Goal: Register for event/course

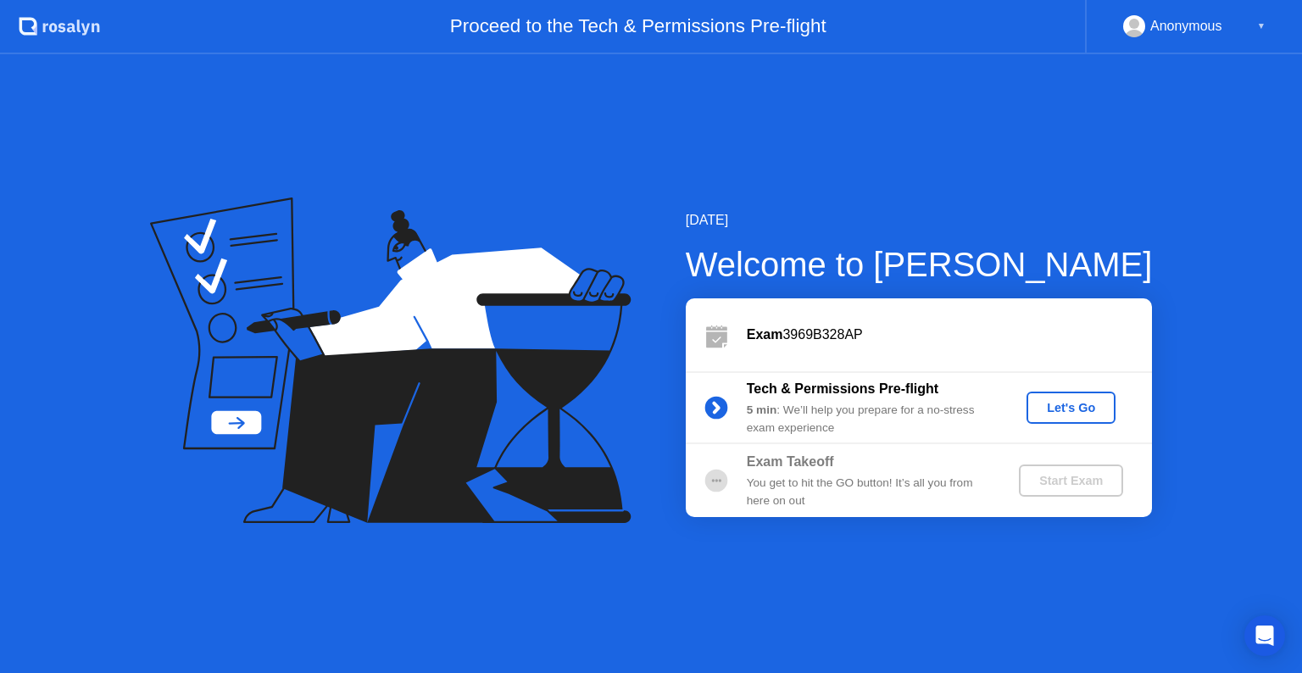
click at [1077, 407] on div "Let's Go" at bounding box center [1070, 408] width 75 height 14
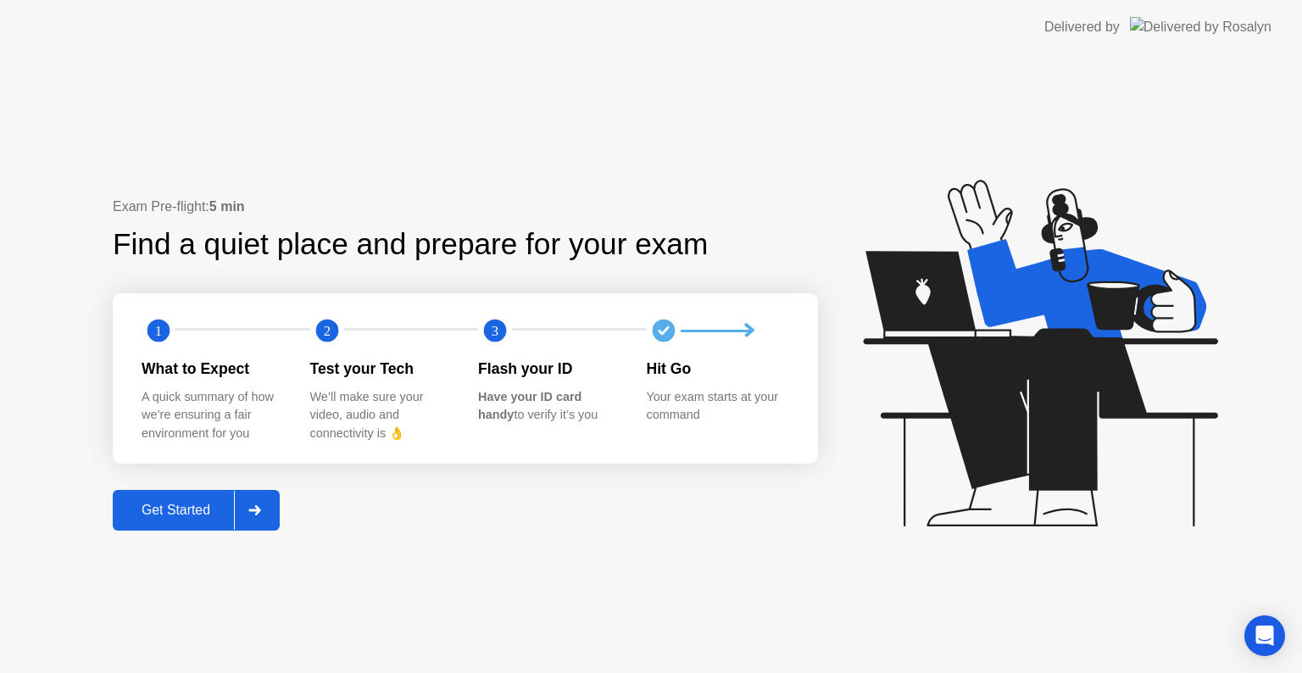
click at [200, 510] on div "Get Started" at bounding box center [176, 510] width 116 height 15
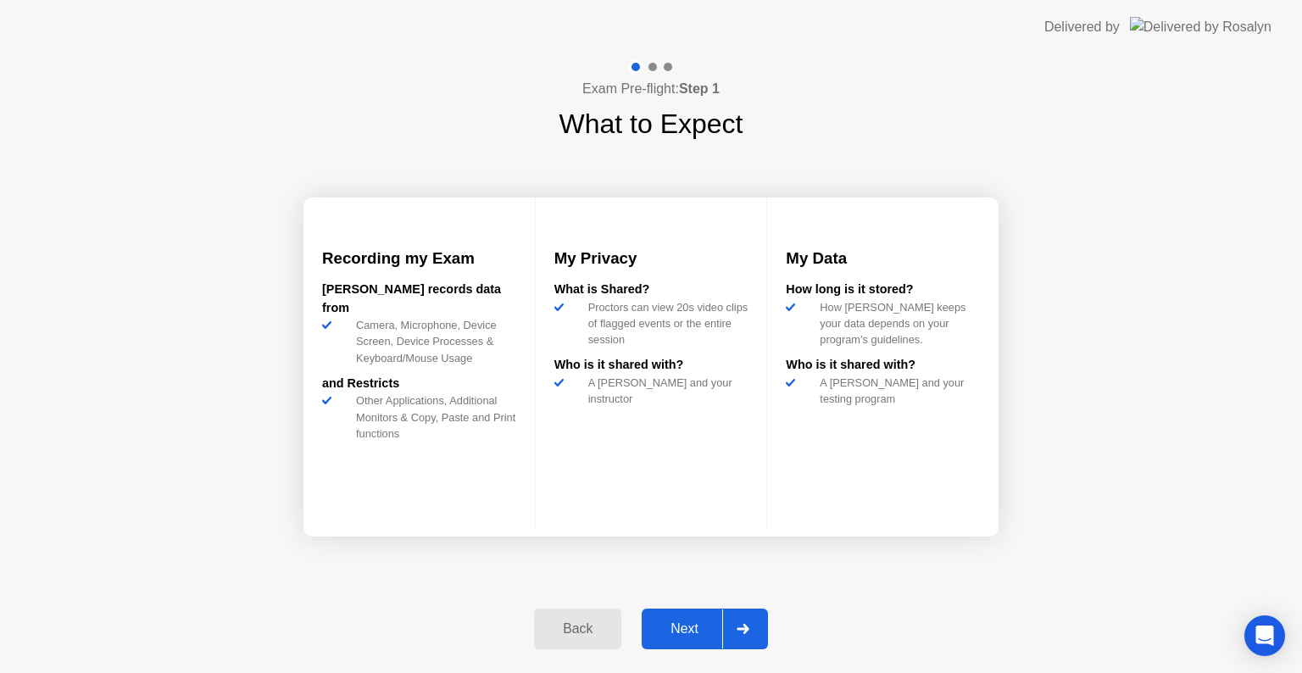
click at [705, 621] on div "Next" at bounding box center [684, 628] width 75 height 15
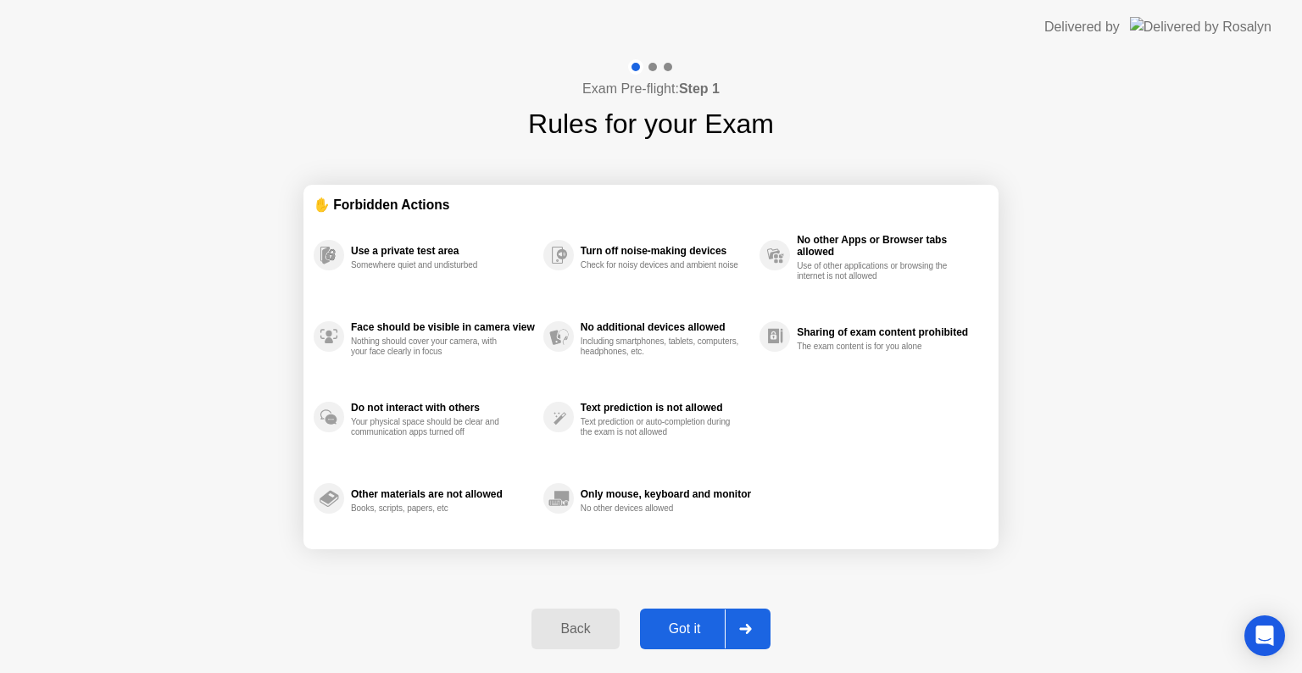
click at [706, 634] on div "Got it" at bounding box center [685, 628] width 80 height 15
select select "**********"
select select "*******"
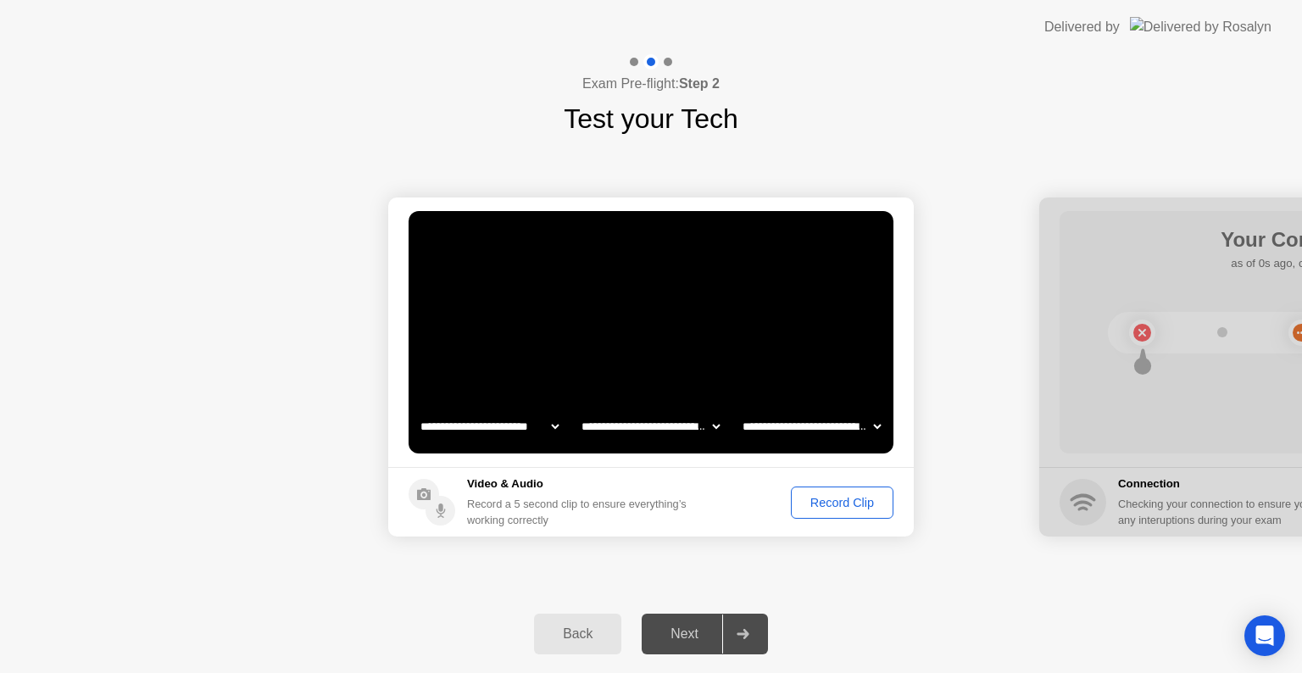
click at [840, 488] on button "Record Clip" at bounding box center [842, 503] width 103 height 32
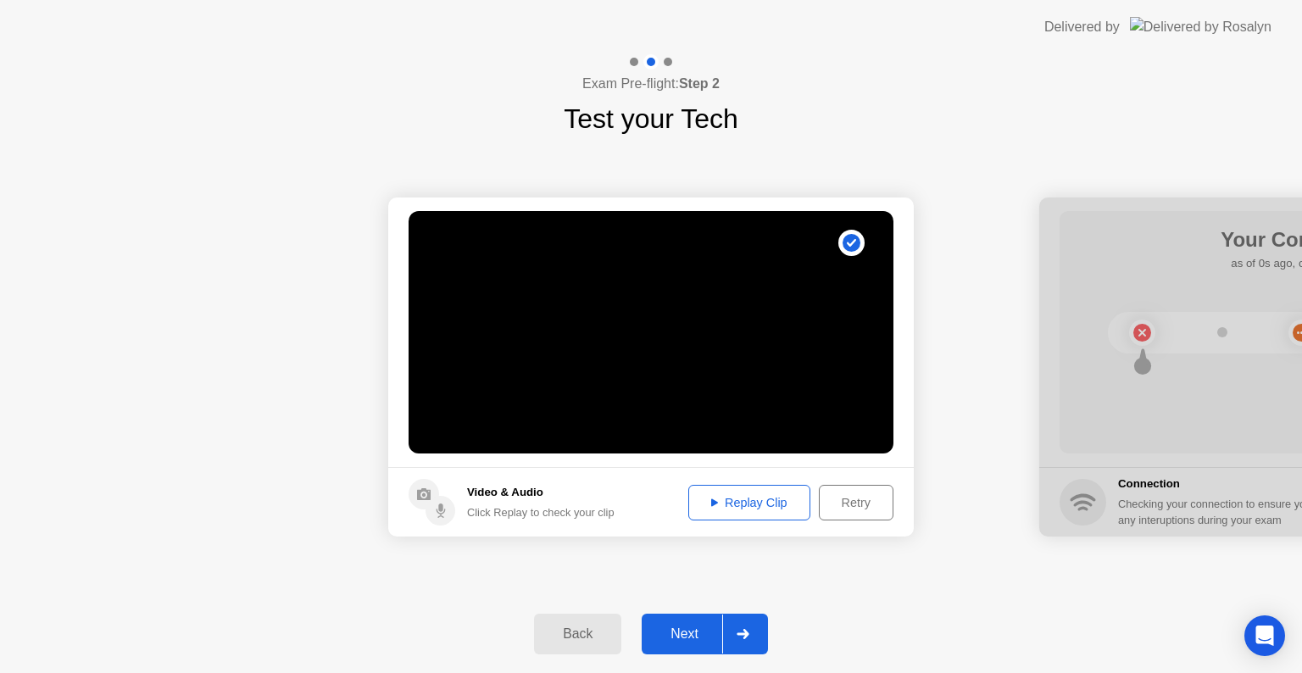
click at [736, 492] on button "Replay Clip" at bounding box center [749, 503] width 122 height 36
click at [885, 510] on footer "Video & Audio Click Replay to check your clip Replay Clip Retry" at bounding box center [651, 502] width 526 height 70
click at [880, 505] on div "Retry" at bounding box center [856, 503] width 63 height 14
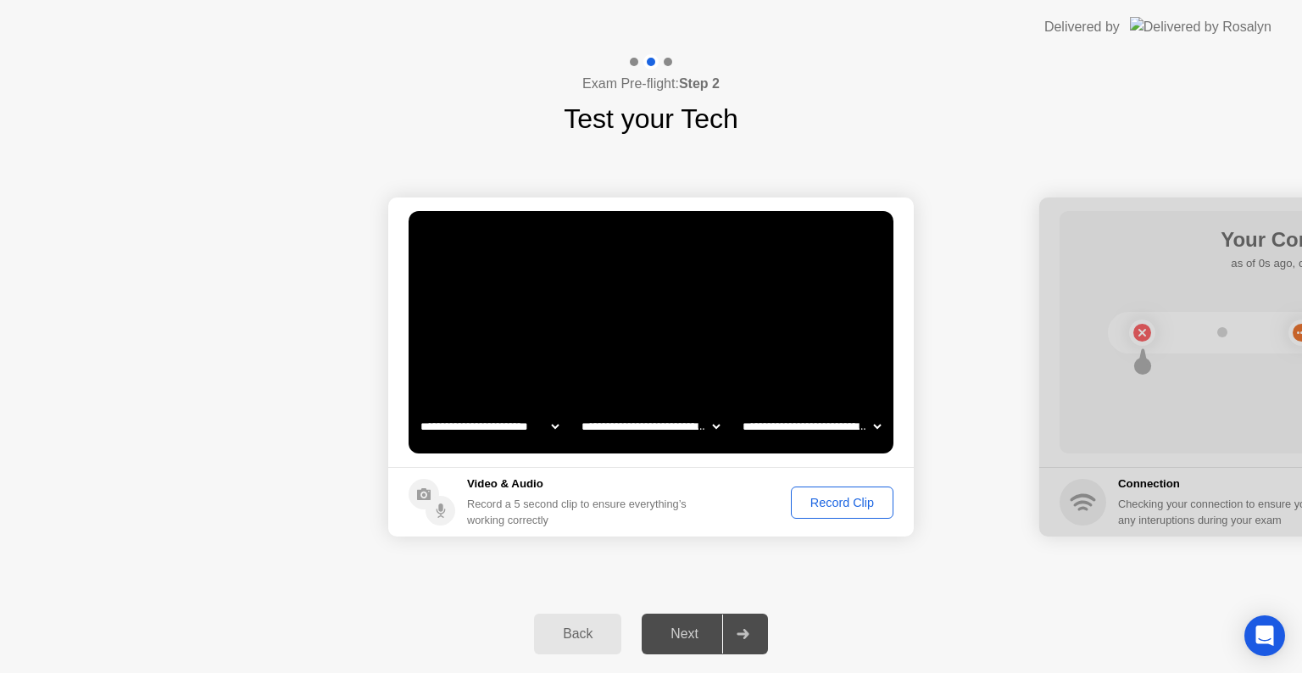
click at [830, 509] on div "Record Clip" at bounding box center [842, 503] width 91 height 14
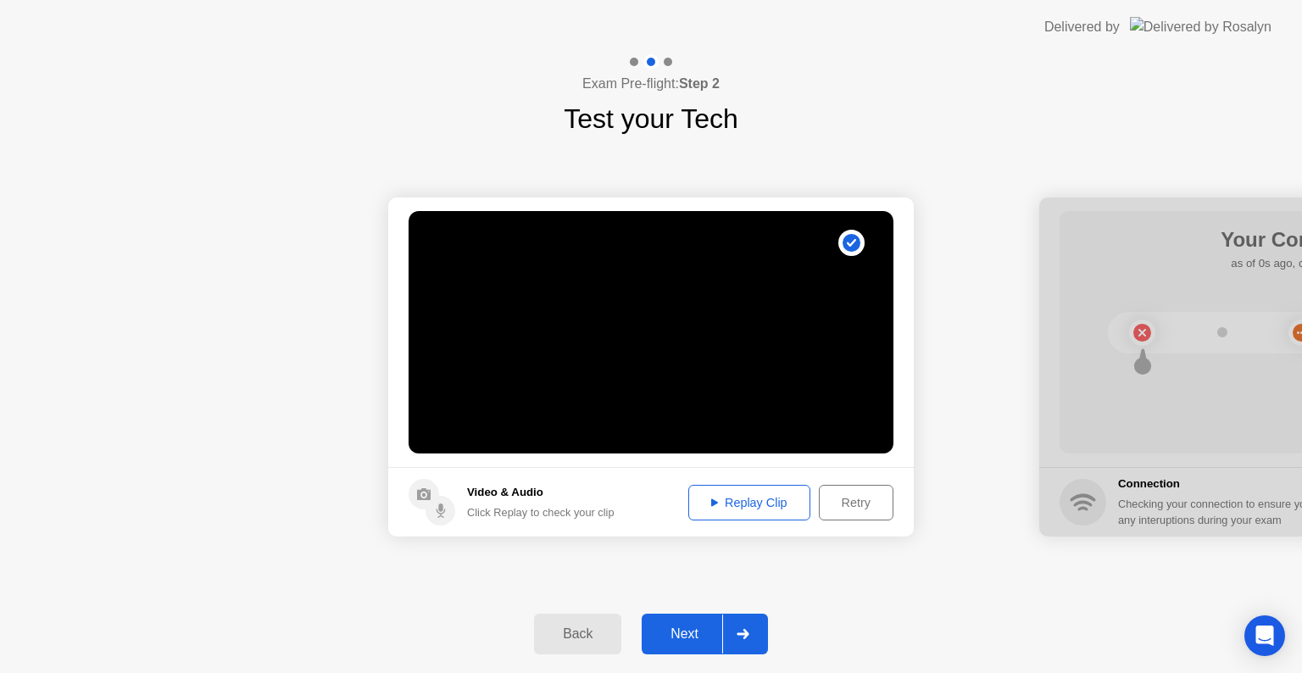
click at [736, 509] on div "Replay Clip" at bounding box center [749, 503] width 110 height 14
click at [835, 502] on div "Retry" at bounding box center [856, 503] width 63 height 14
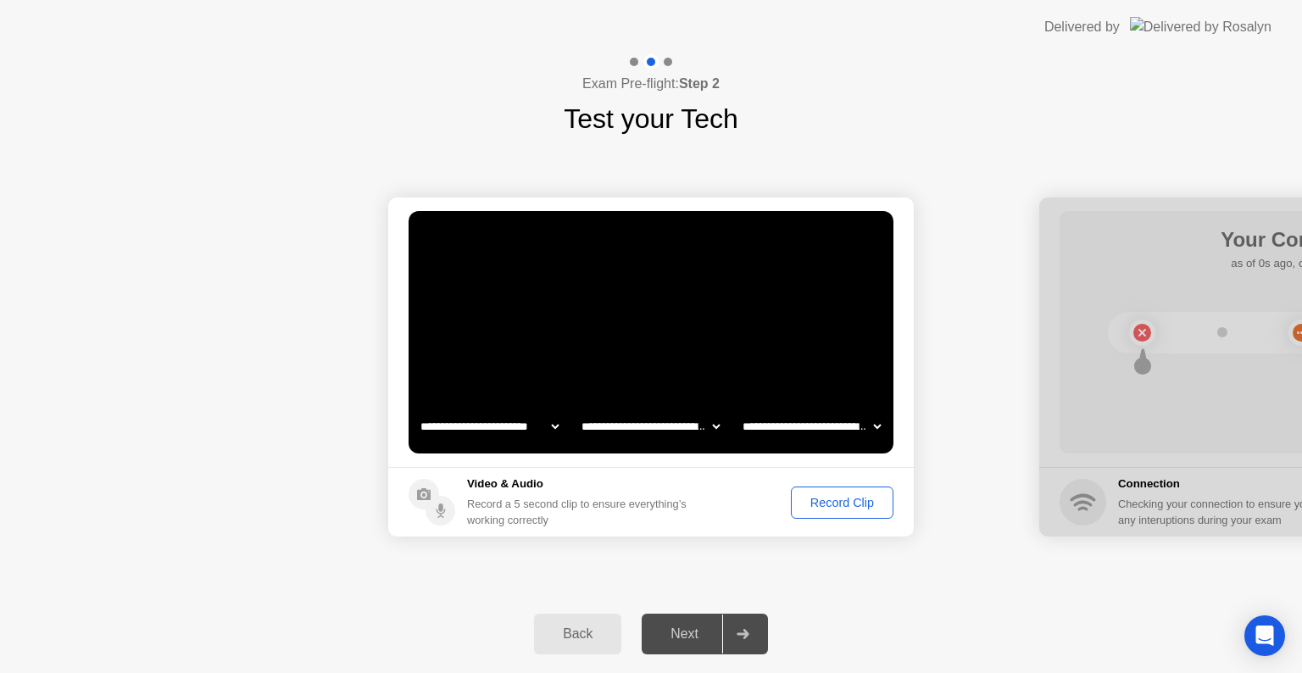
click at [829, 503] on div "Record Clip" at bounding box center [842, 503] width 91 height 14
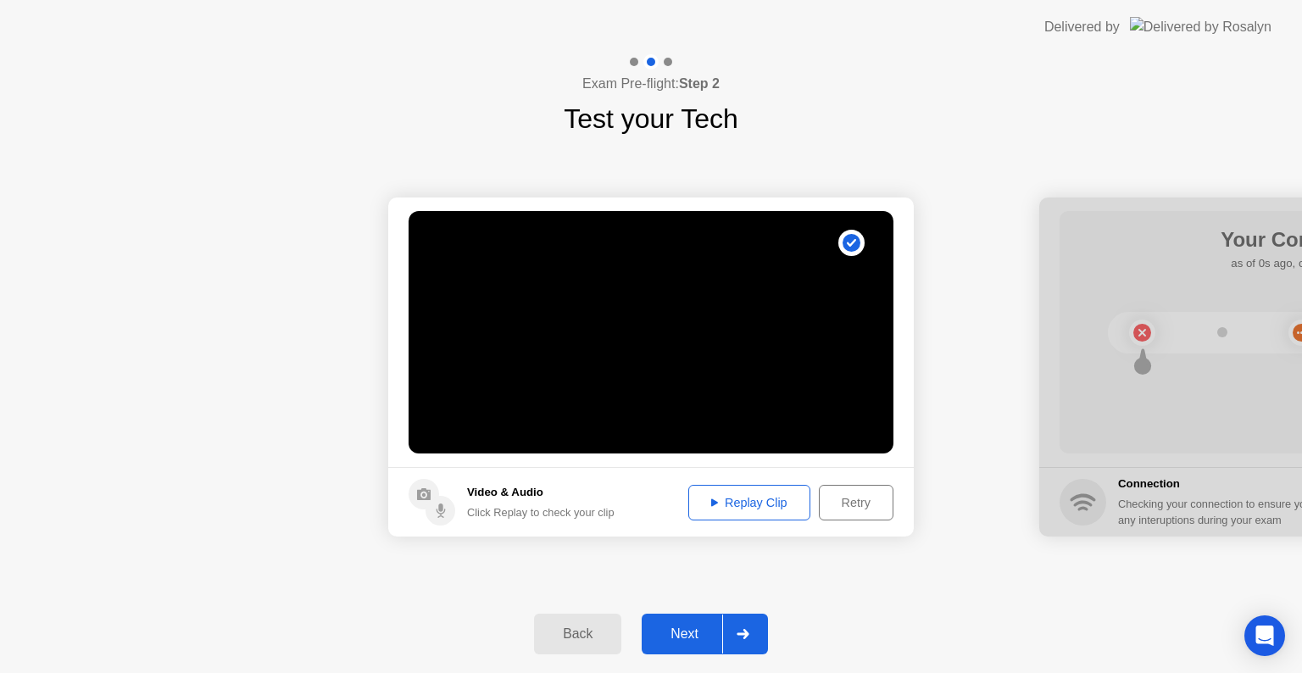
click at [854, 505] on div "Retry" at bounding box center [856, 503] width 63 height 14
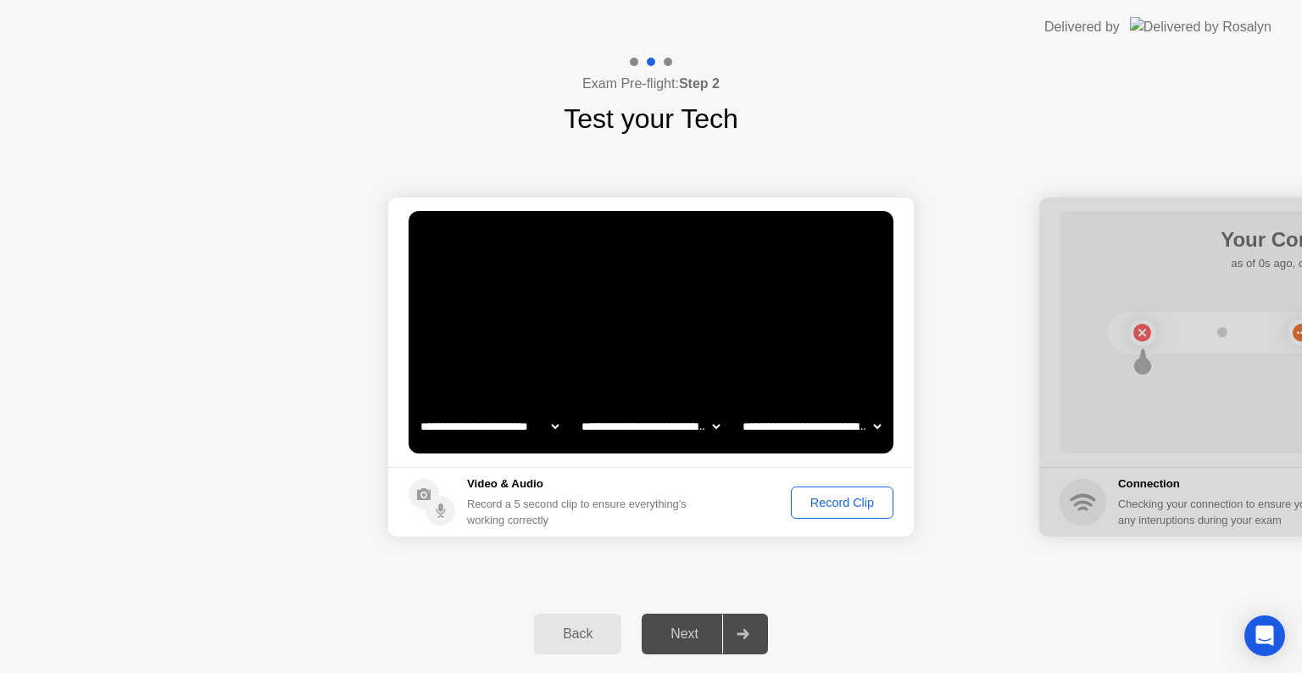
click at [859, 505] on div "Record Clip" at bounding box center [842, 503] width 91 height 14
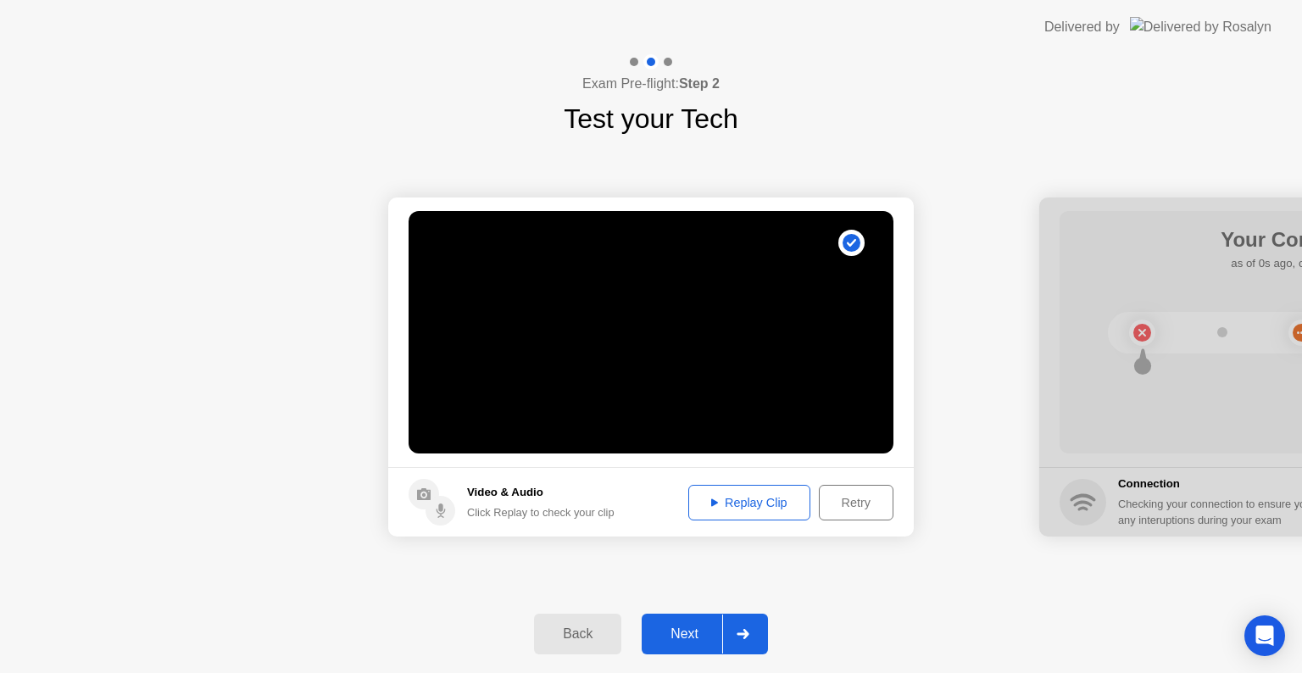
click at [743, 509] on div "Replay Clip" at bounding box center [749, 503] width 110 height 14
click at [705, 629] on div "Next" at bounding box center [684, 633] width 75 height 15
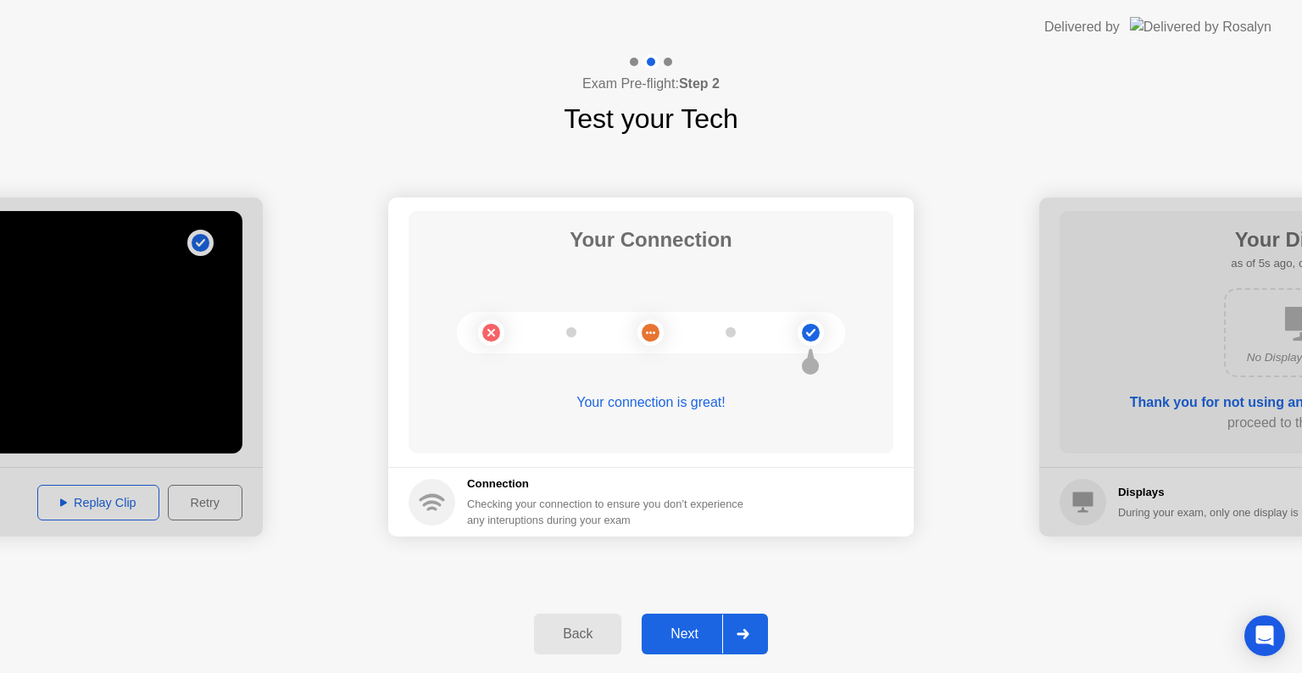
click at [671, 637] on div "Next" at bounding box center [684, 633] width 75 height 15
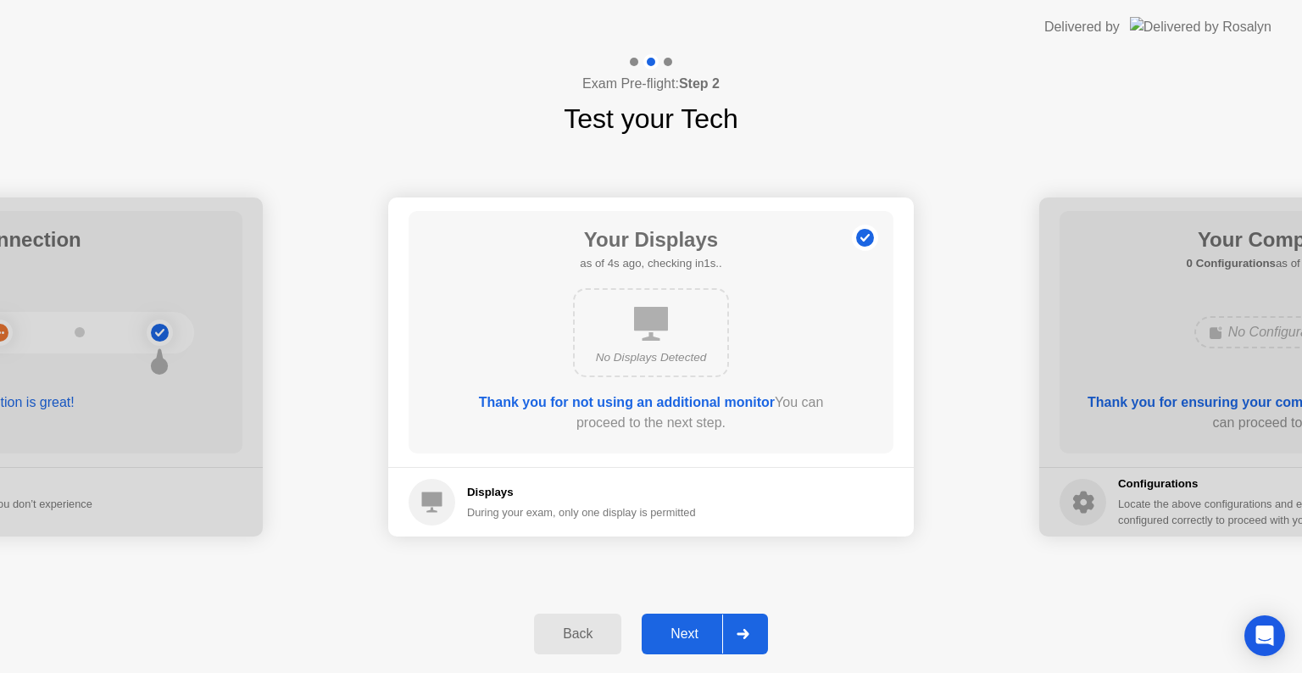
click at [711, 638] on div "Next" at bounding box center [684, 633] width 75 height 15
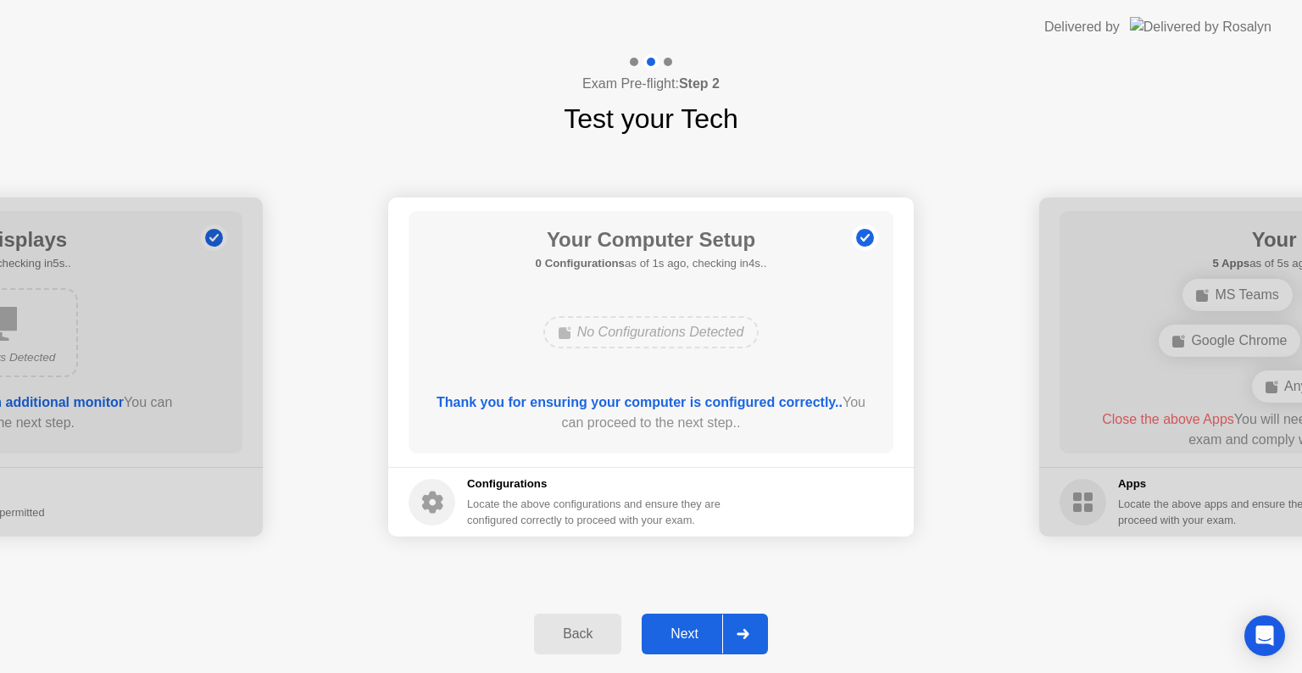
click at [711, 638] on div "Next" at bounding box center [684, 633] width 75 height 15
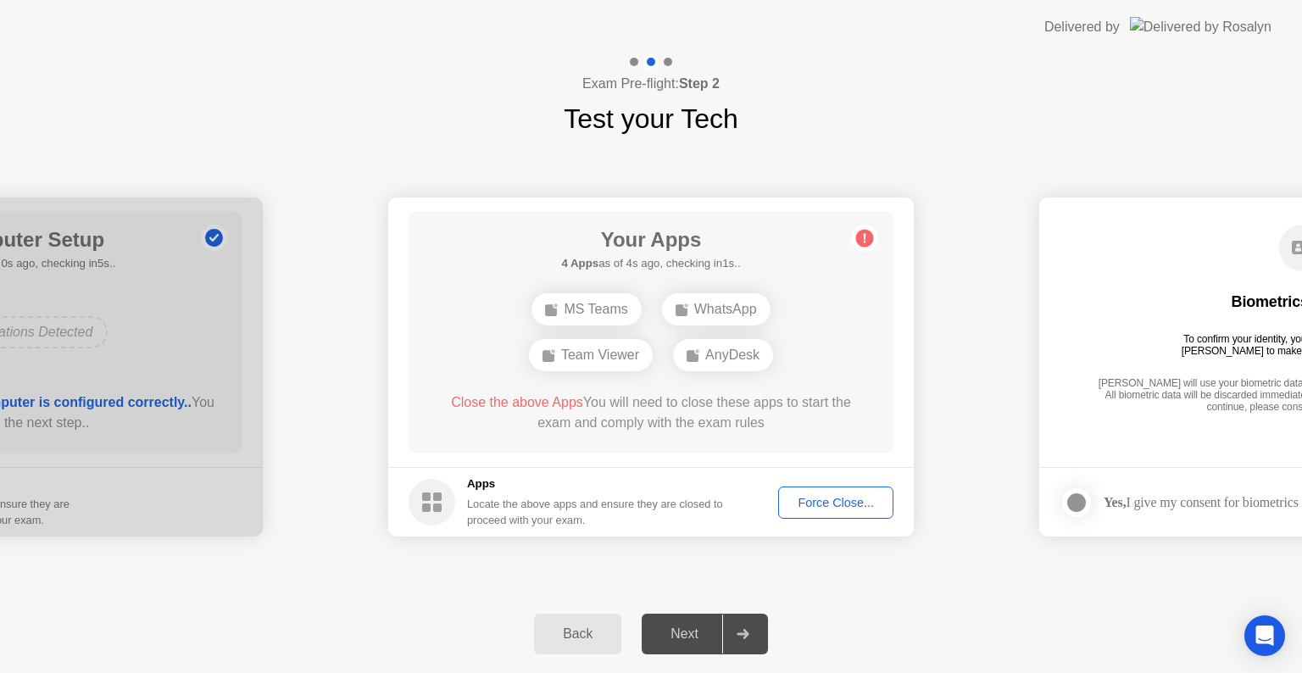
click at [830, 504] on div "Force Close..." at bounding box center [835, 503] width 103 height 14
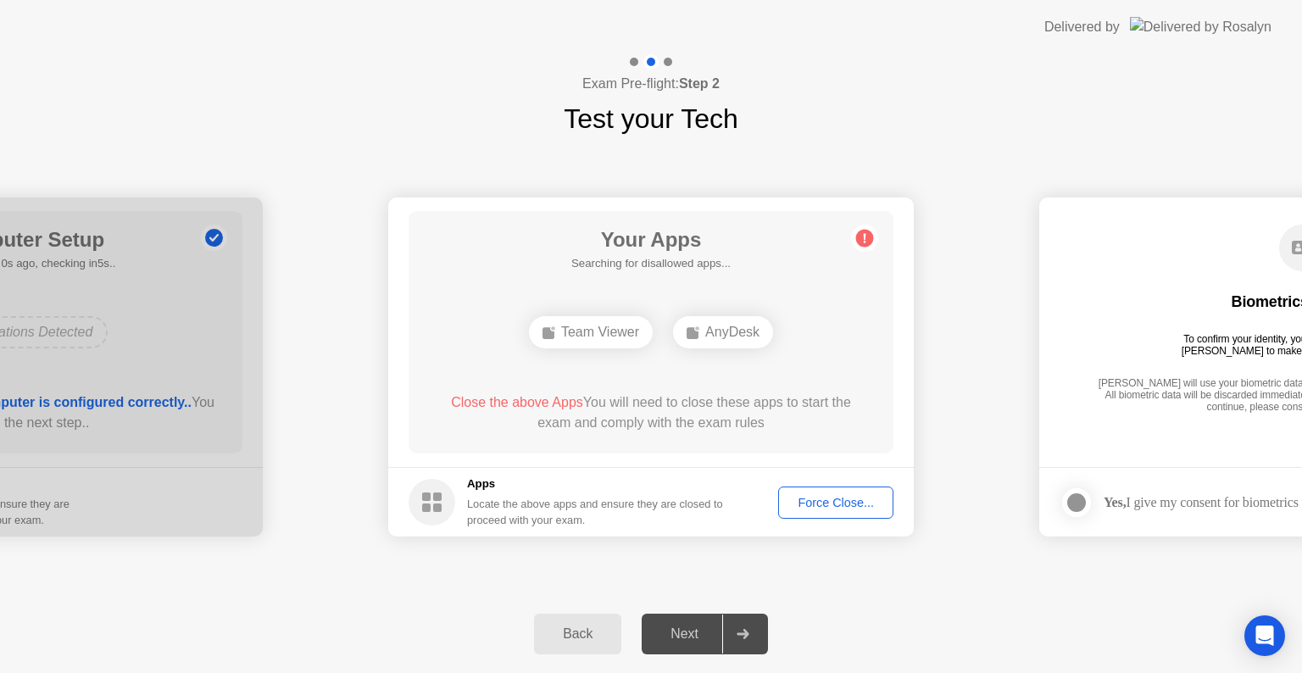
click at [824, 515] on button "Force Close..." at bounding box center [835, 503] width 115 height 32
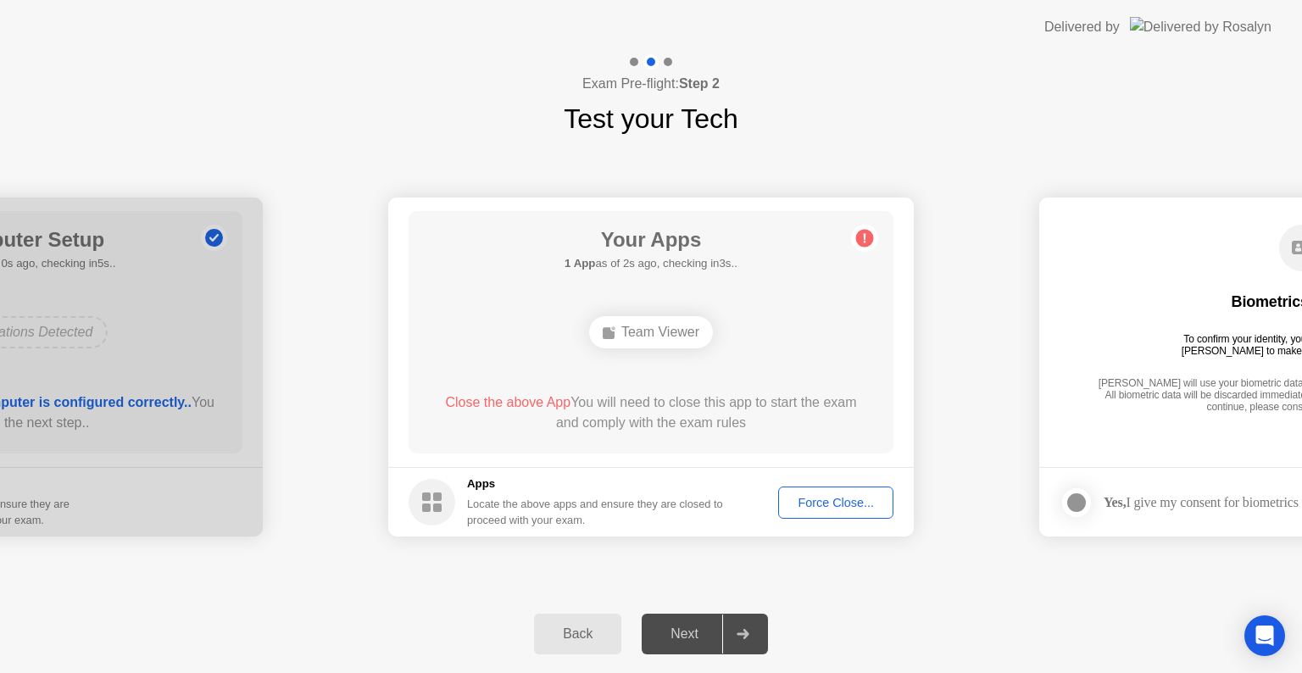
click at [844, 496] on div "Force Close..." at bounding box center [835, 503] width 103 height 14
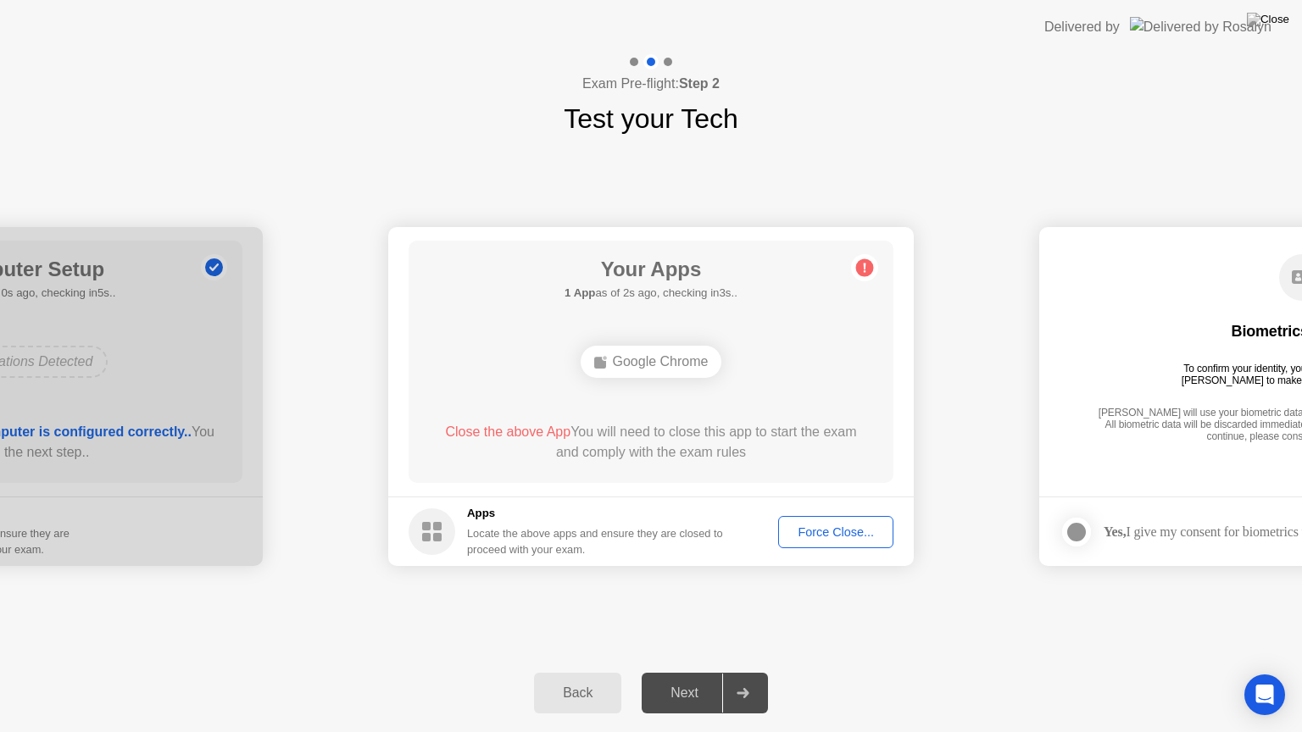
click at [824, 532] on div "Force Close..." at bounding box center [835, 533] width 103 height 14
click at [1258, 672] on icon "Open Intercom Messenger" at bounding box center [1263, 695] width 19 height 22
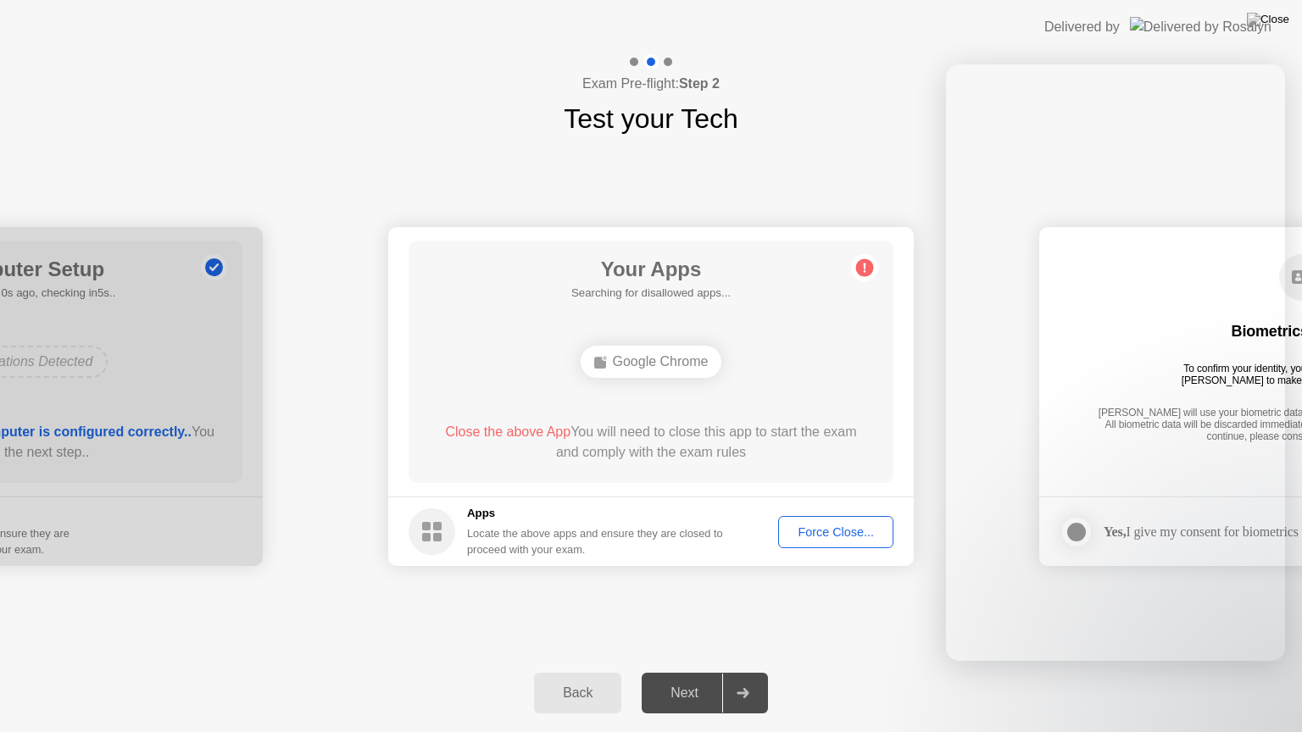
click at [724, 591] on div "**********" at bounding box center [651, 396] width 1302 height 515
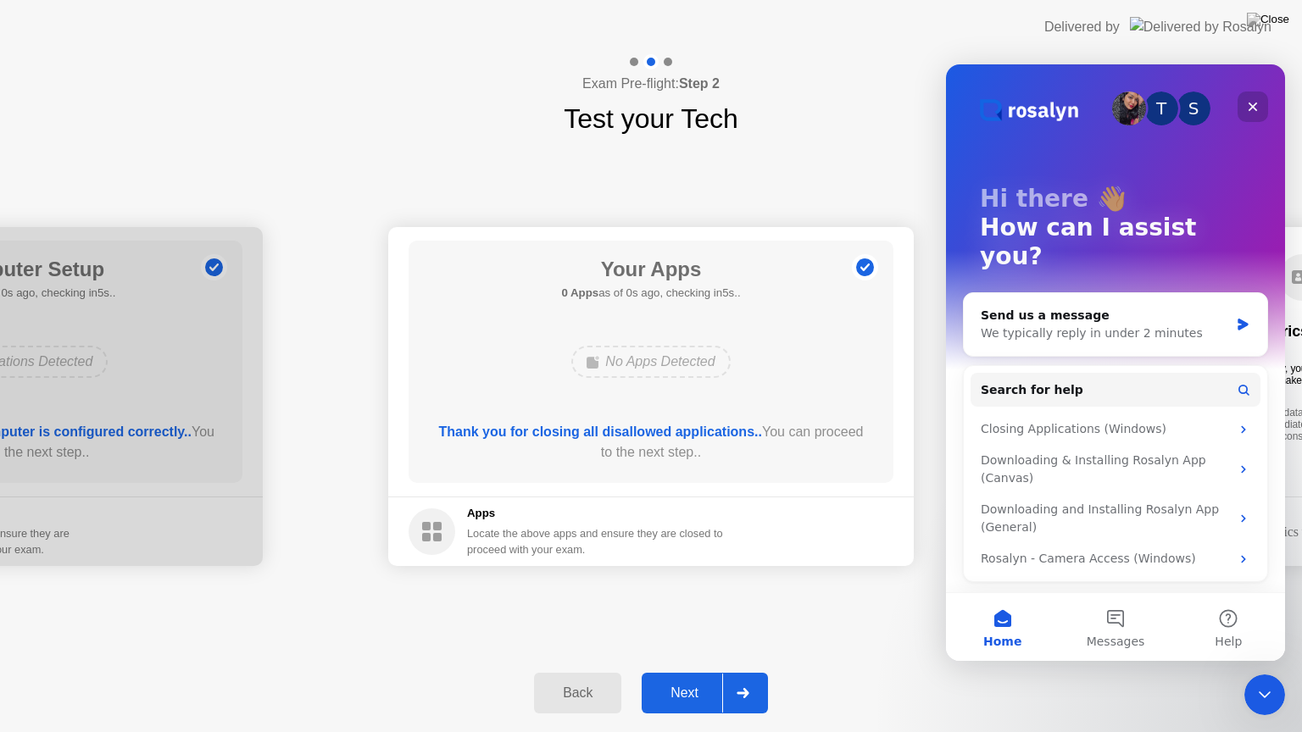
click at [1254, 102] on icon "Close" at bounding box center [1253, 107] width 14 height 14
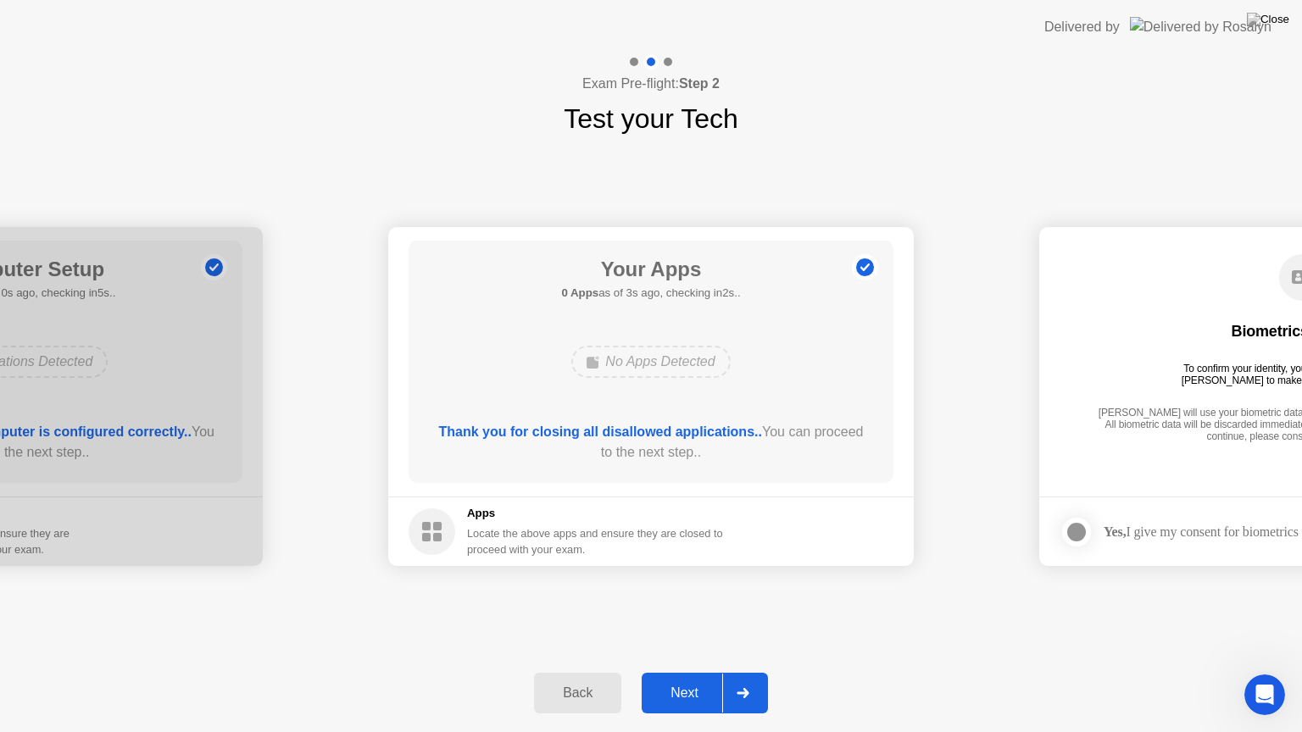
click at [691, 672] on div "Next" at bounding box center [684, 693] width 75 height 15
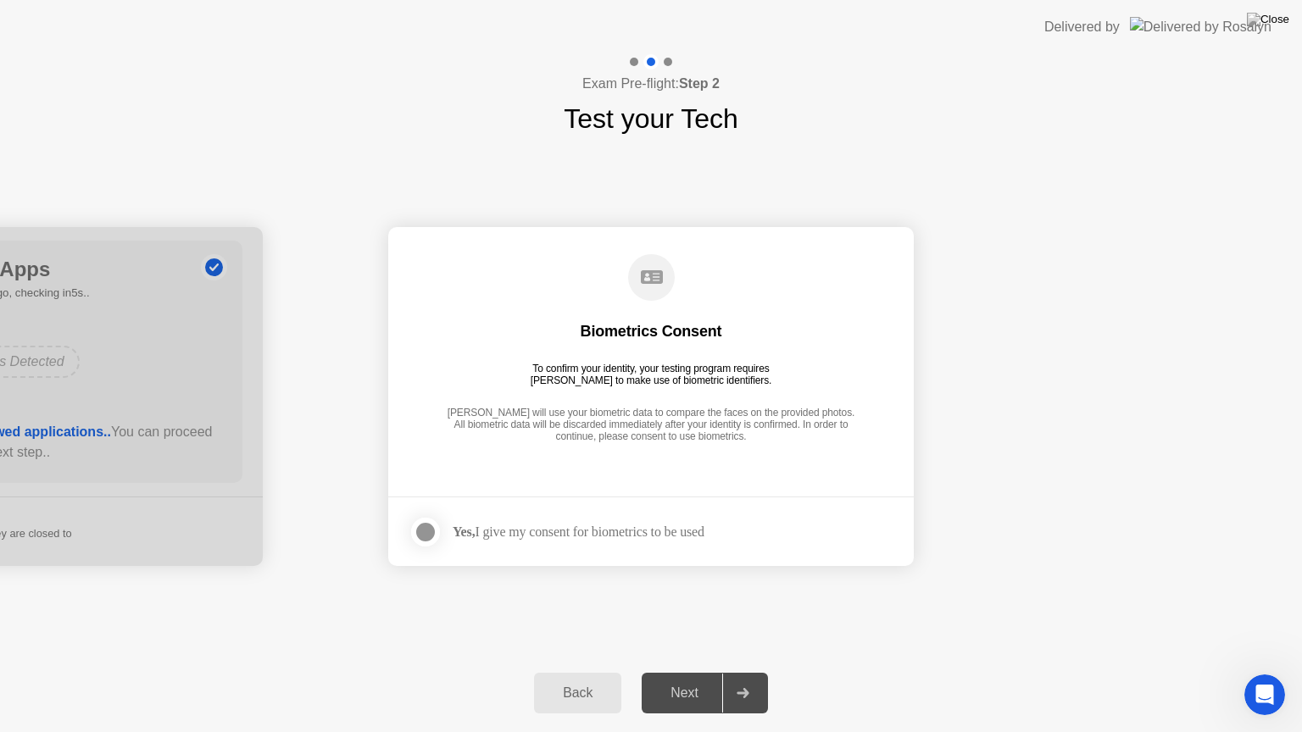
click at [518, 539] on div "Yes, I give my consent for biometrics to be used" at bounding box center [579, 532] width 252 height 16
click at [424, 529] on div at bounding box center [425, 532] width 20 height 20
click at [688, 672] on div "Next" at bounding box center [684, 693] width 75 height 15
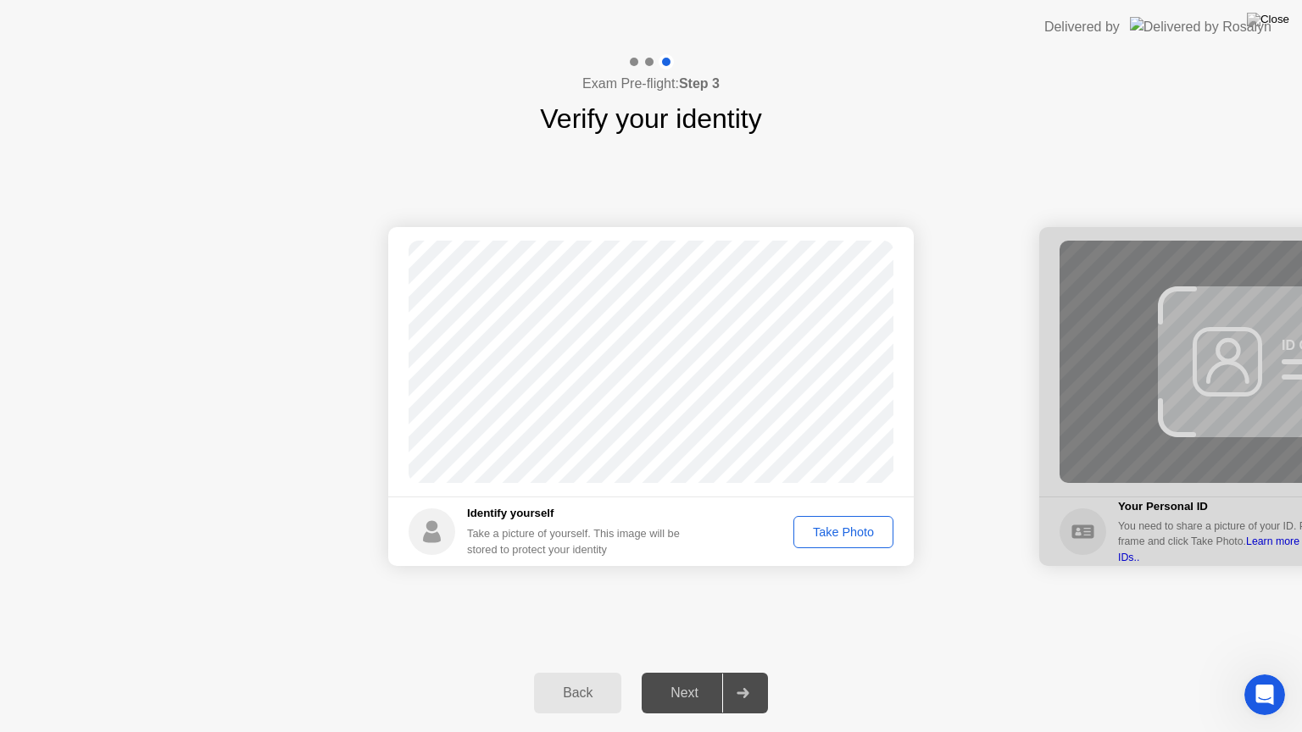
click at [848, 526] on div "Take Photo" at bounding box center [843, 533] width 88 height 14
click at [864, 526] on div "Retake" at bounding box center [854, 533] width 66 height 14
click at [864, 526] on div "Take Photo" at bounding box center [843, 533] width 88 height 14
click at [856, 530] on div "Retake" at bounding box center [854, 533] width 66 height 14
click at [837, 526] on div "Take Photo" at bounding box center [843, 533] width 88 height 14
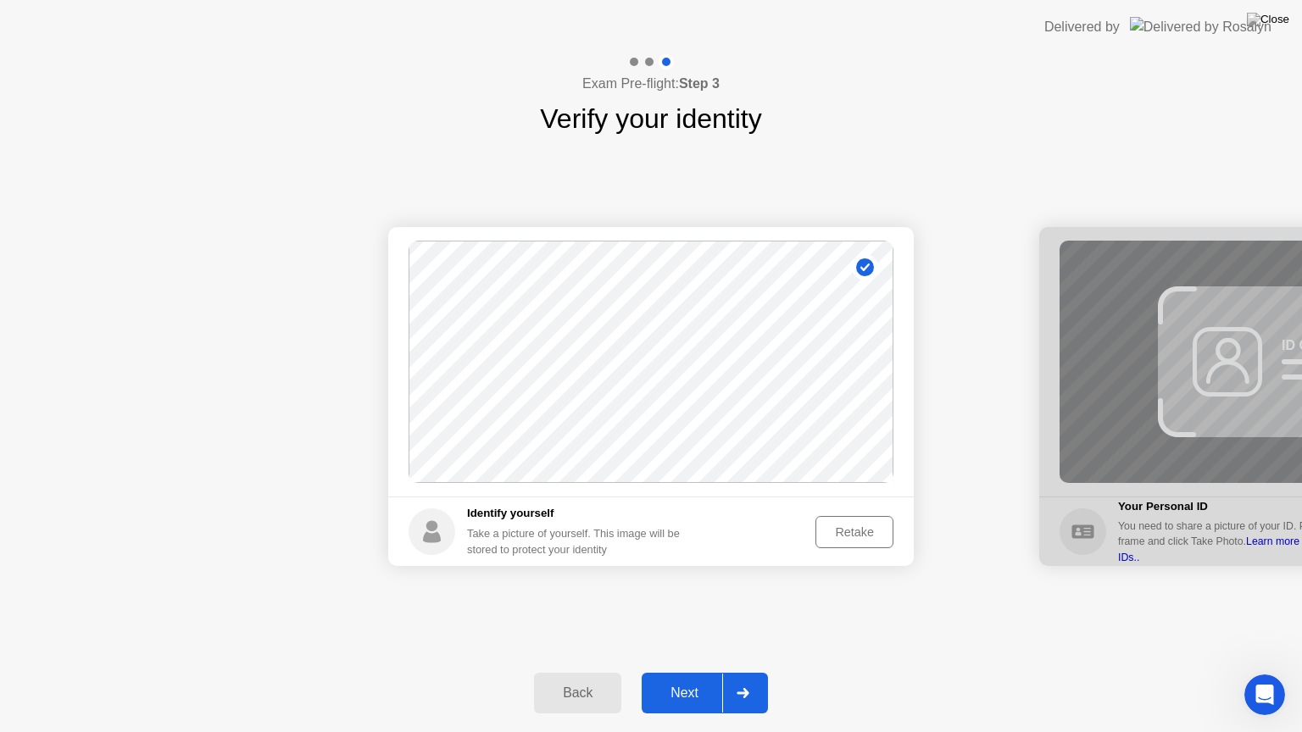
click at [848, 526] on div "Retake" at bounding box center [854, 533] width 66 height 14
click at [843, 526] on div "Take Photo" at bounding box center [843, 533] width 88 height 14
click at [833, 531] on div "Retake" at bounding box center [854, 533] width 66 height 14
click at [833, 531] on div "Take Photo" at bounding box center [843, 533] width 88 height 14
click at [848, 527] on div "Retake" at bounding box center [854, 533] width 66 height 14
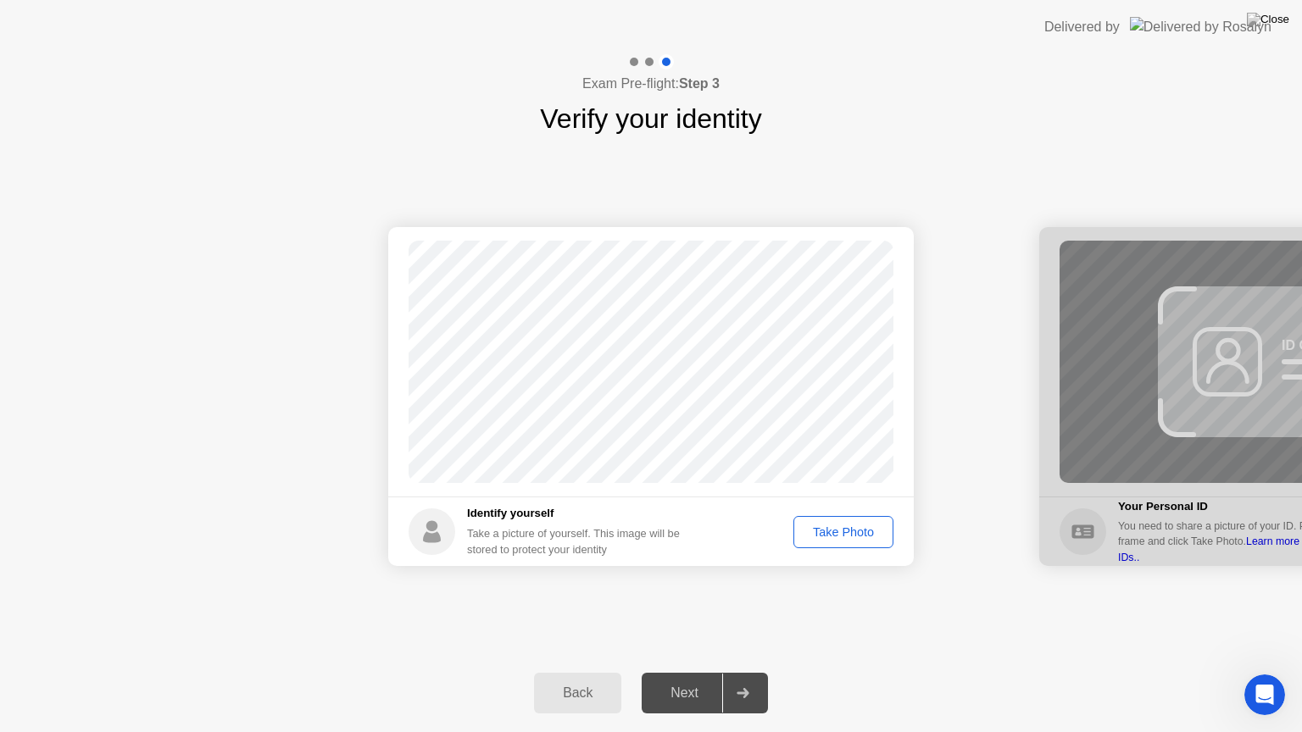
click at [848, 527] on div "Take Photo" at bounding box center [843, 533] width 88 height 14
click at [824, 526] on div "Retake" at bounding box center [854, 533] width 66 height 14
click at [827, 526] on div "Take Photo" at bounding box center [843, 533] width 88 height 14
click at [821, 526] on div "Retake" at bounding box center [854, 533] width 66 height 14
click at [825, 526] on div "Take Photo" at bounding box center [843, 533] width 88 height 14
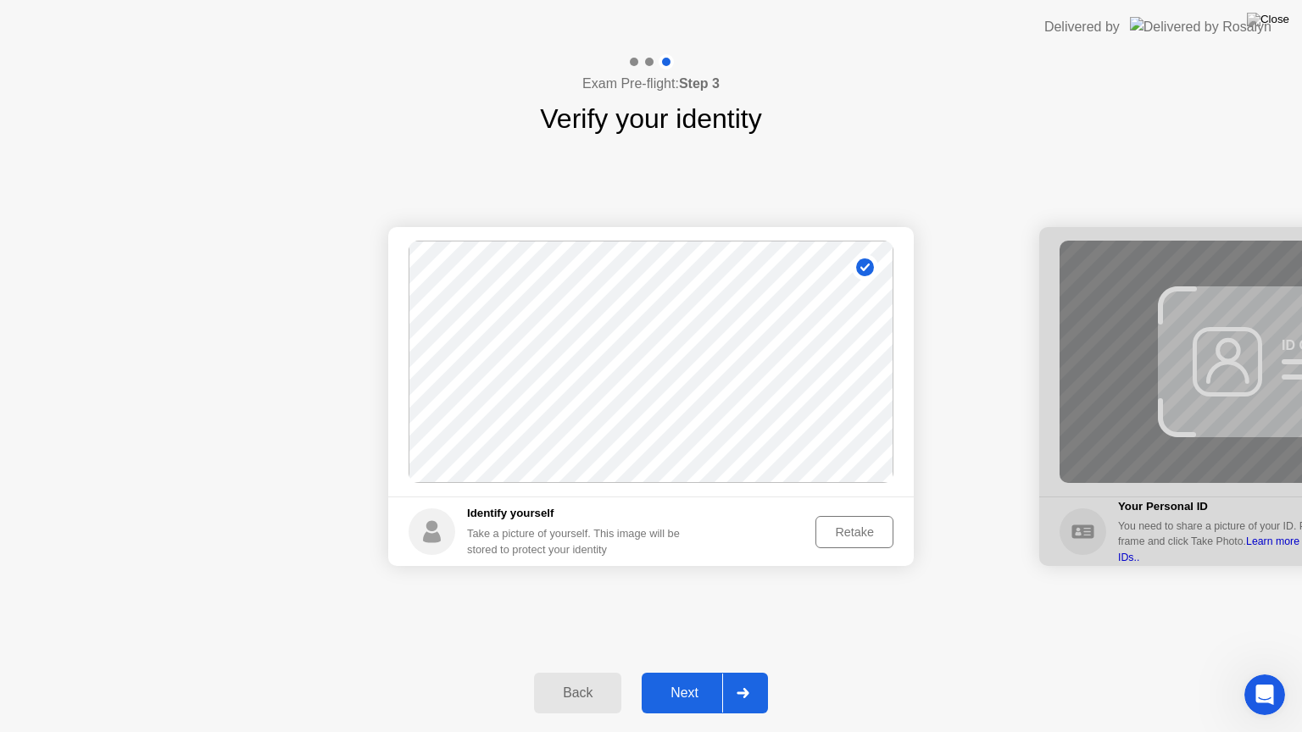
click at [683, 672] on div "Next" at bounding box center [684, 693] width 75 height 15
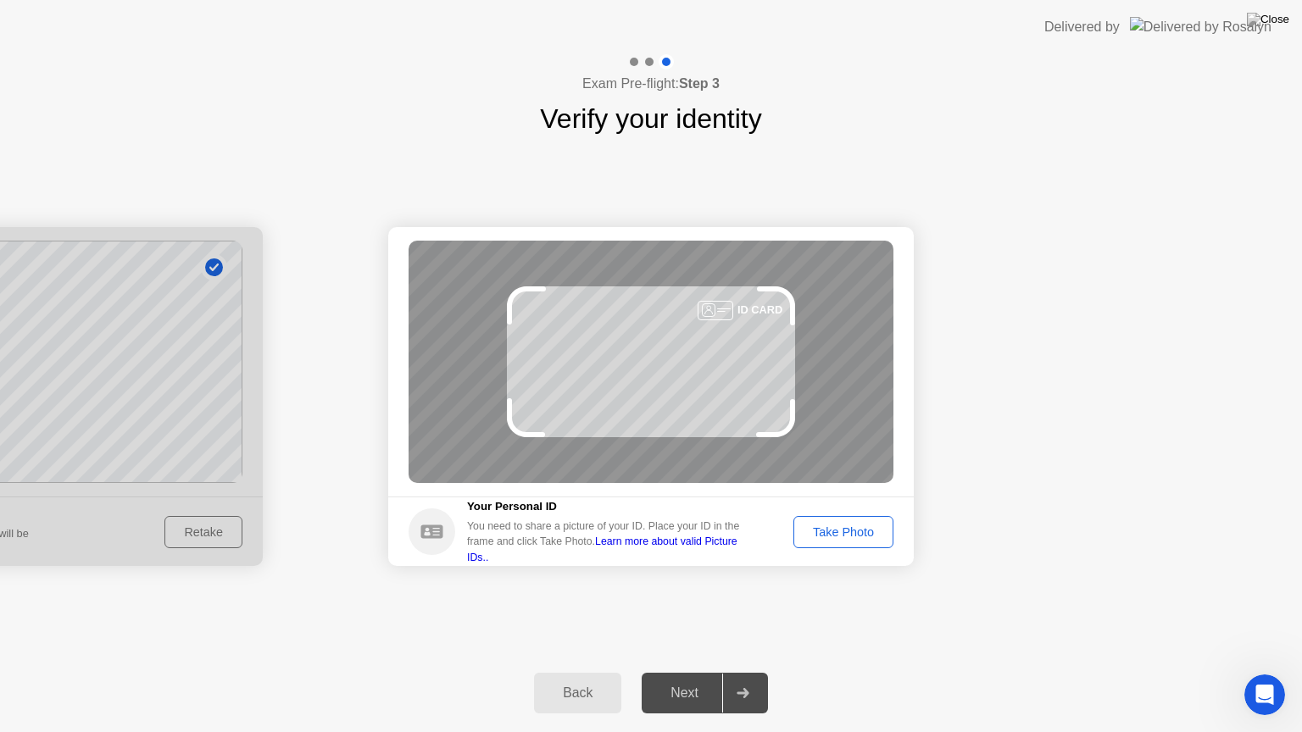
click at [831, 526] on div "Take Photo" at bounding box center [843, 533] width 88 height 14
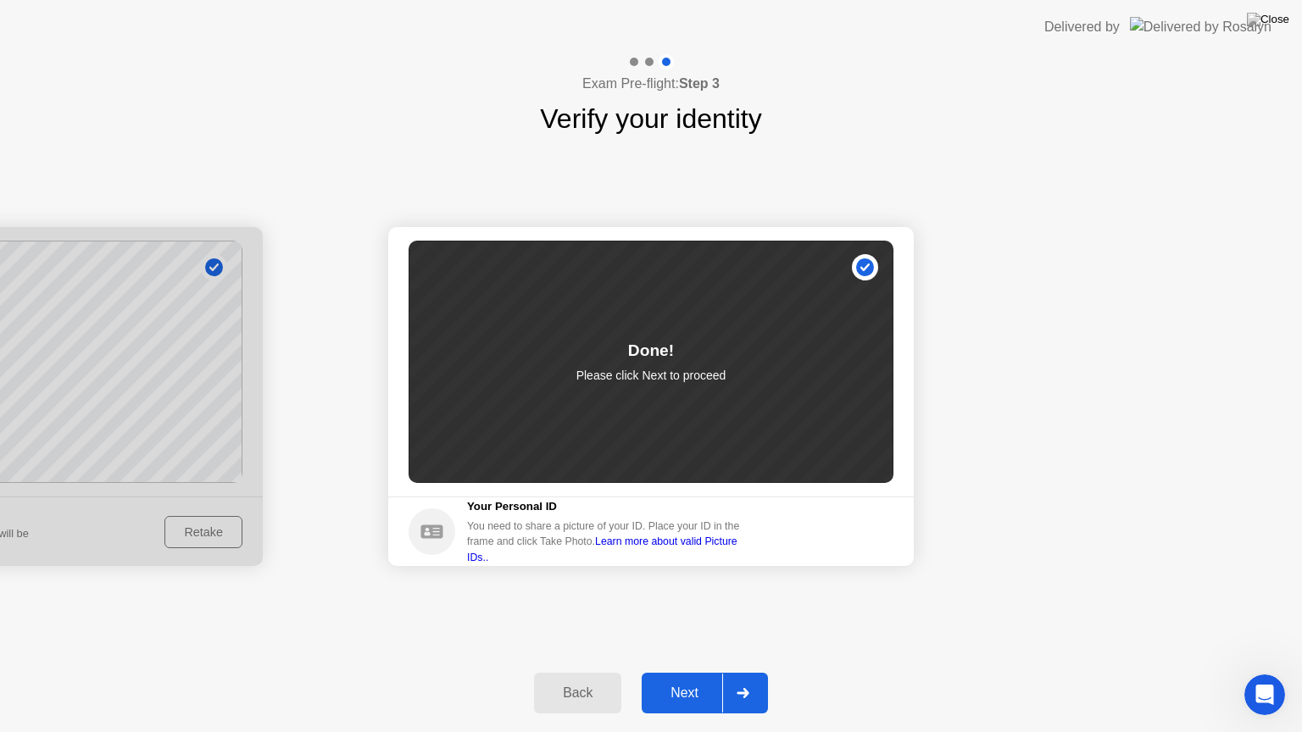
click at [702, 672] on div "Next" at bounding box center [684, 693] width 75 height 15
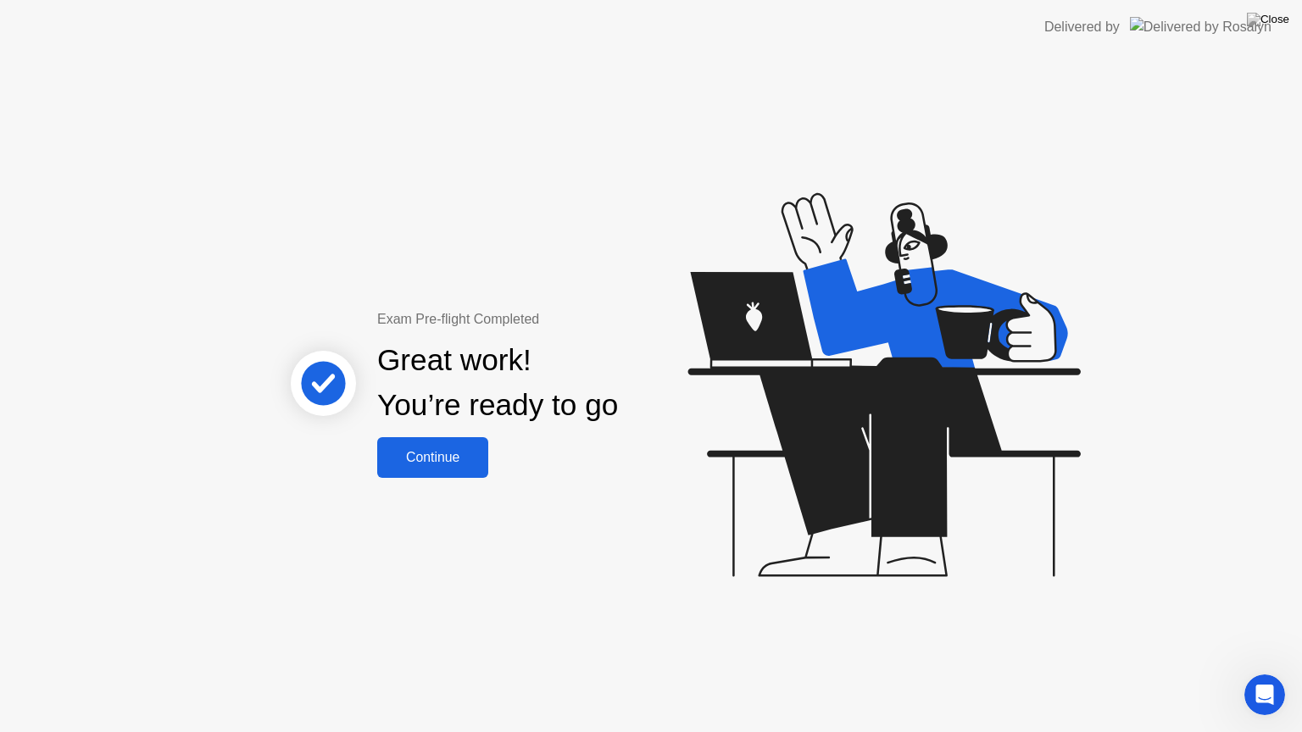
click at [452, 464] on div "Continue" at bounding box center [432, 457] width 101 height 15
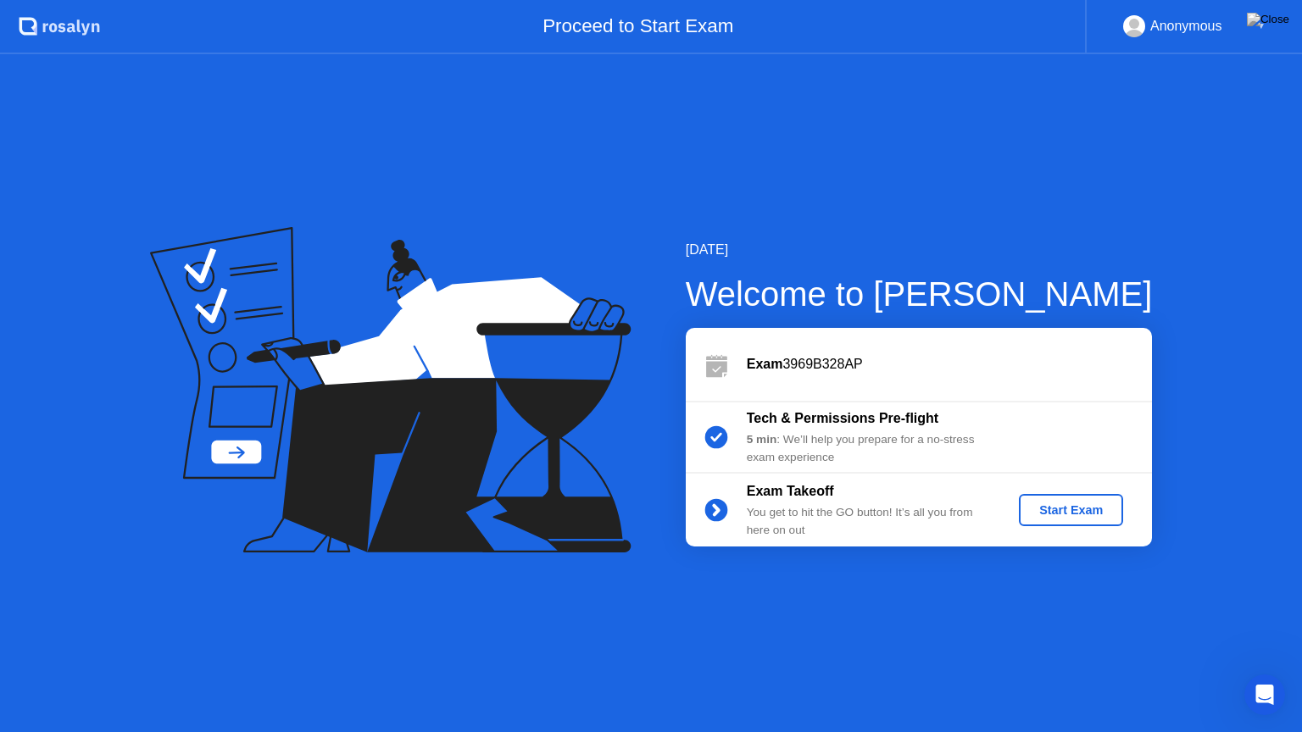
click at [1048, 515] on div "Start Exam" at bounding box center [1071, 510] width 91 height 14
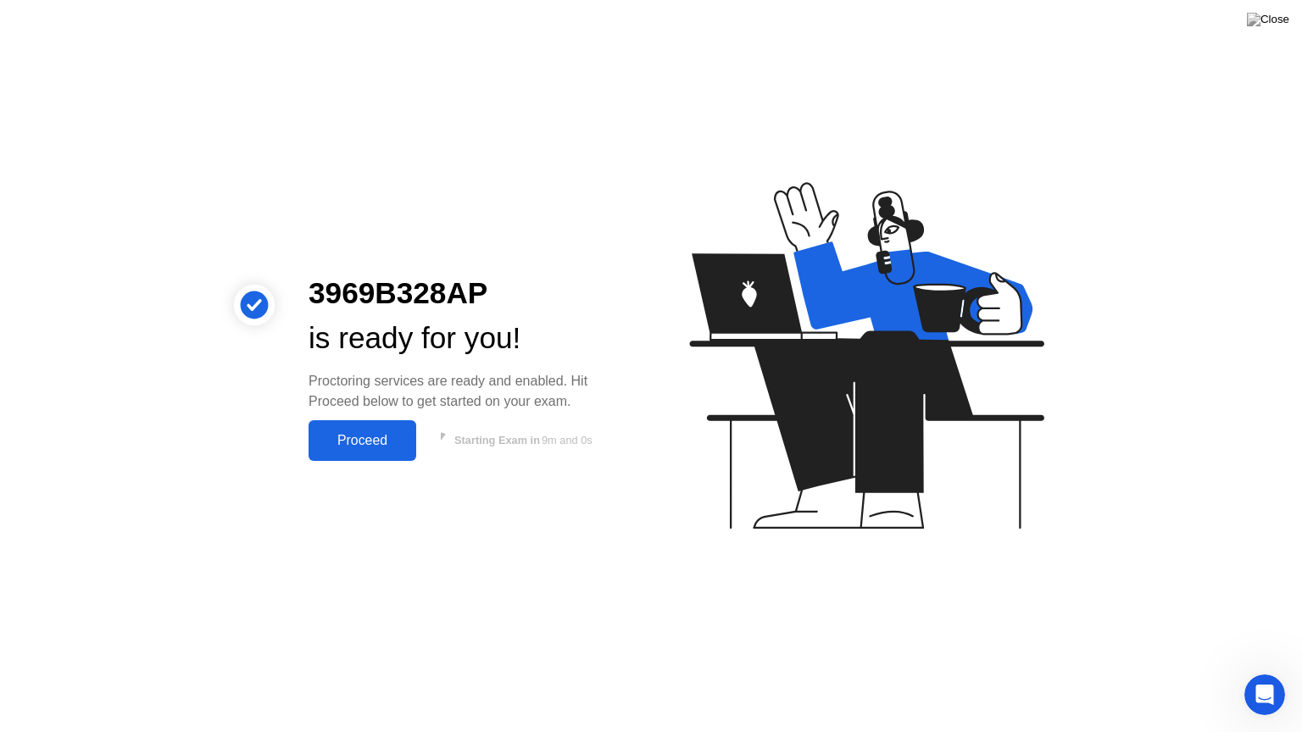
click at [381, 448] on div "Proceed" at bounding box center [362, 440] width 97 height 15
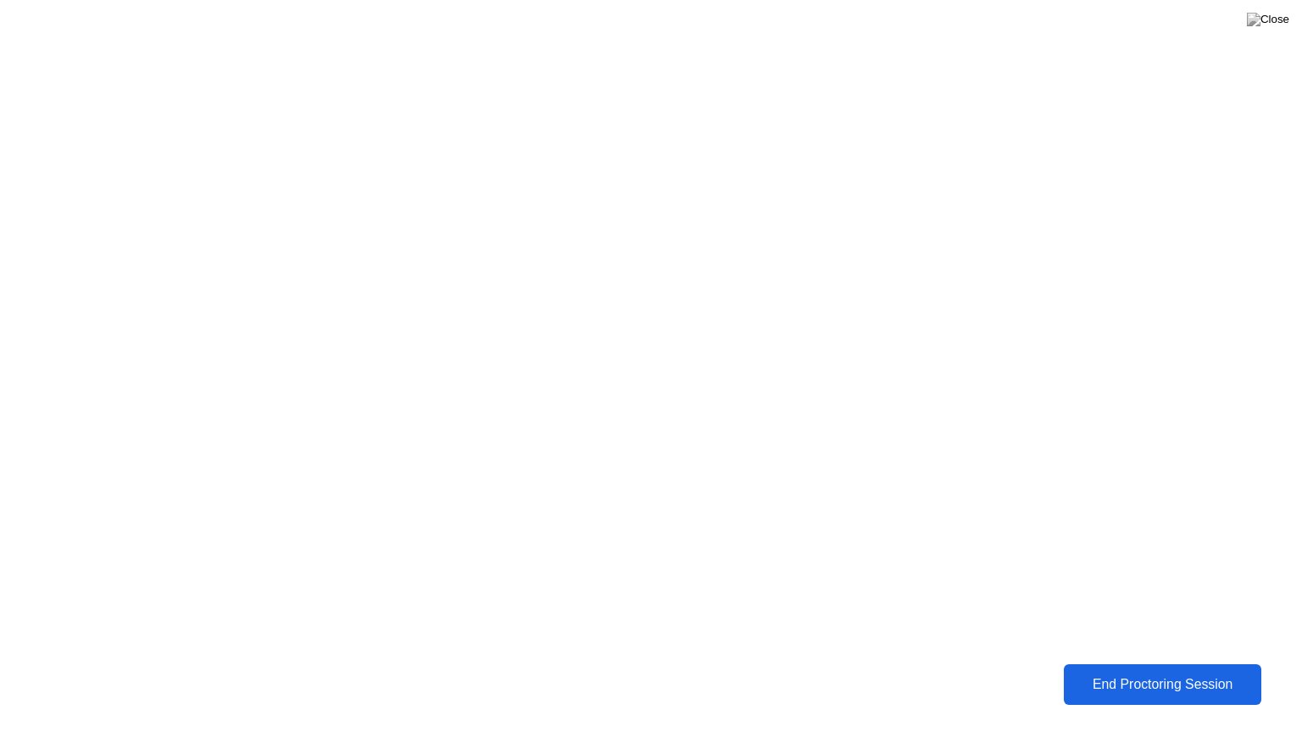
click at [1161, 672] on div "End Proctoring Session" at bounding box center [1162, 684] width 189 height 15
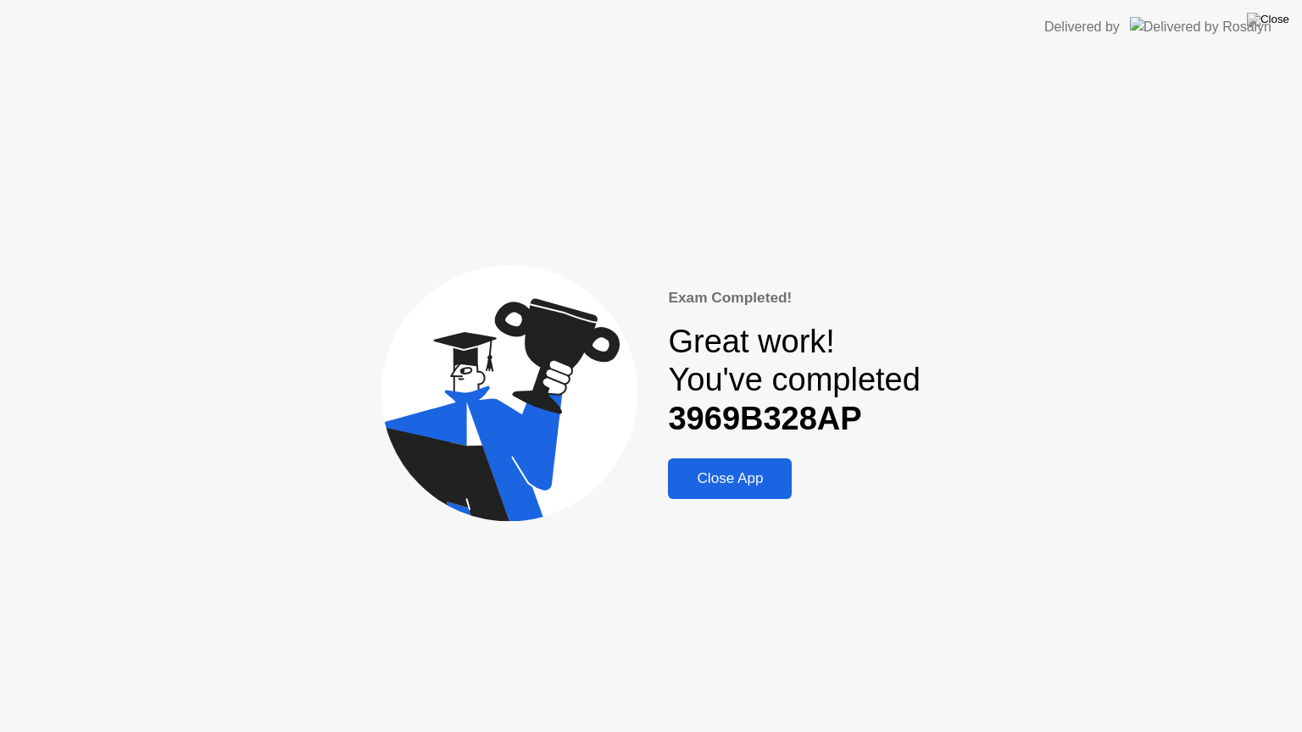
click at [754, 486] on div "Close App" at bounding box center [730, 478] width 114 height 17
